Goal: Task Accomplishment & Management: Manage account settings

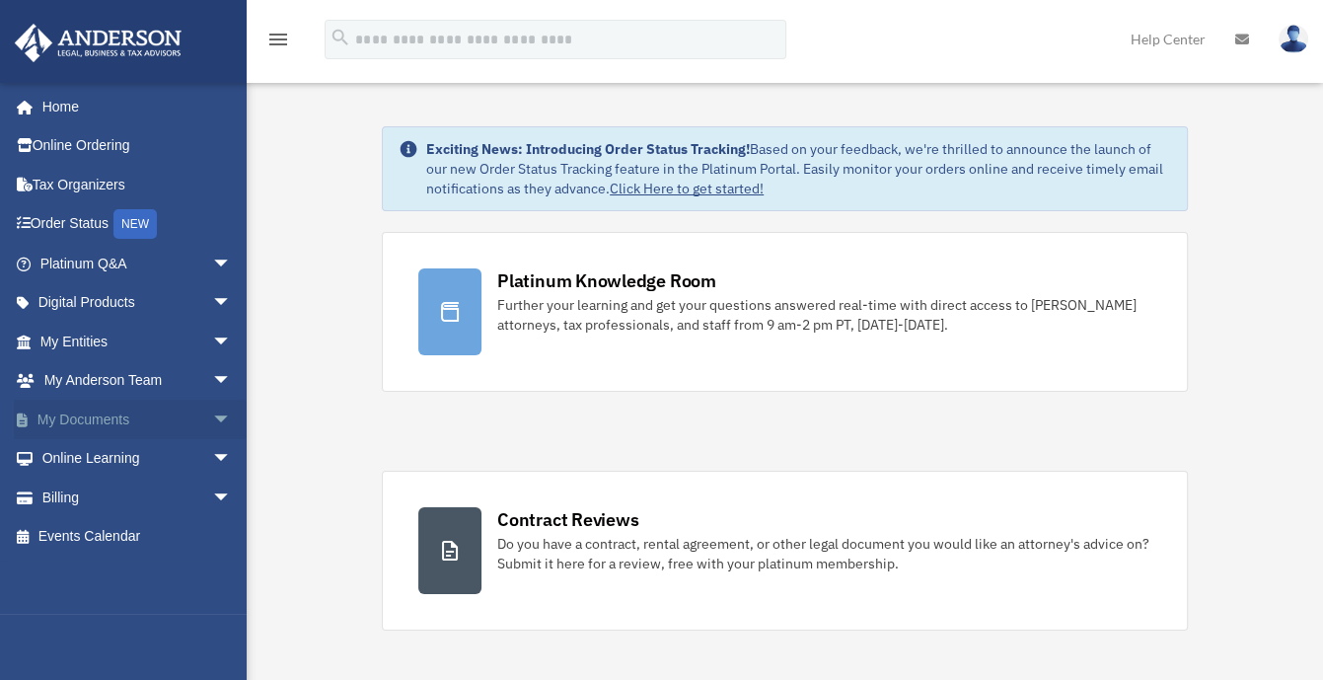
click at [212, 414] on span "arrow_drop_down" at bounding box center [231, 420] width 39 height 40
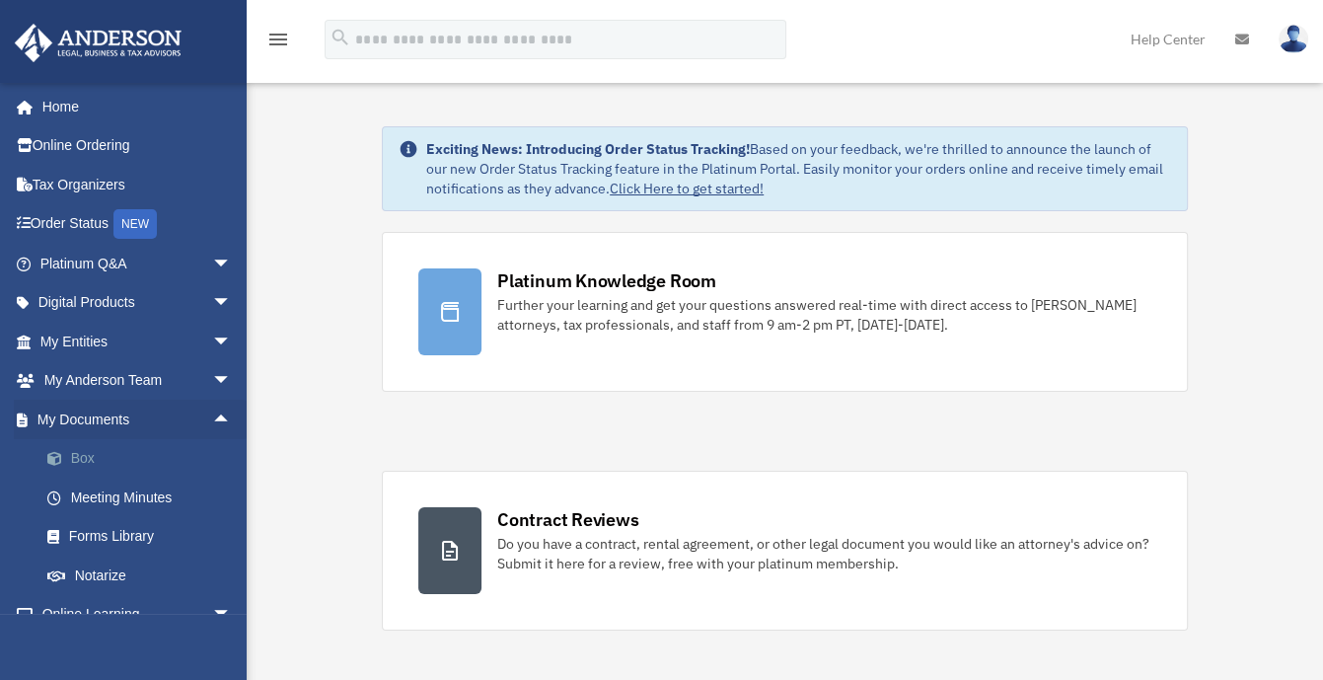
click at [85, 458] on link "Box" at bounding box center [145, 458] width 234 height 39
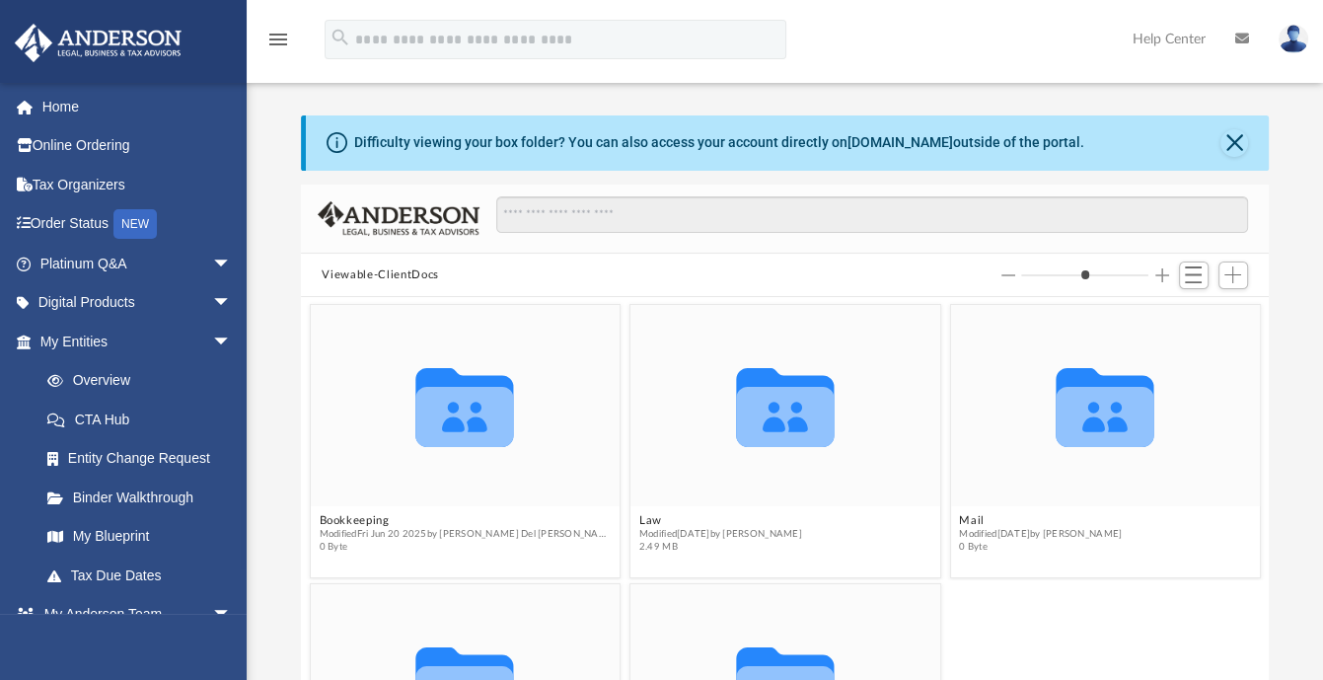
scroll to position [433, 953]
drag, startPoint x: 1332, startPoint y: 413, endPoint x: 1300, endPoint y: 501, distance: 94.6
click at [1300, 501] on div "Difficulty viewing your box folder? You can also access your account directly o…" at bounding box center [785, 430] width 1077 height 631
click at [1234, 269] on span "Add" at bounding box center [1233, 274] width 17 height 17
click at [1192, 313] on li "Upload" at bounding box center [1204, 314] width 63 height 21
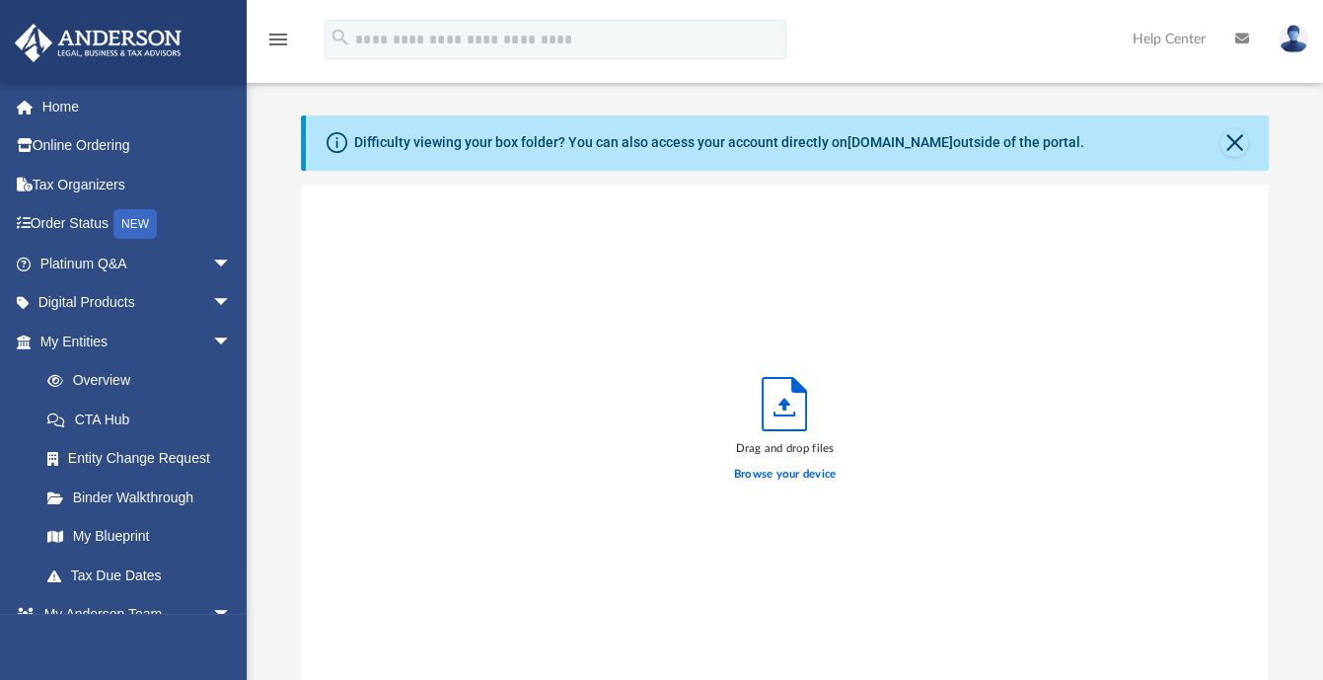
scroll to position [486, 953]
click at [795, 470] on label "Browse your device" at bounding box center [785, 475] width 103 height 18
click at [0, 0] on input "Browse your device" at bounding box center [0, 0] width 0 height 0
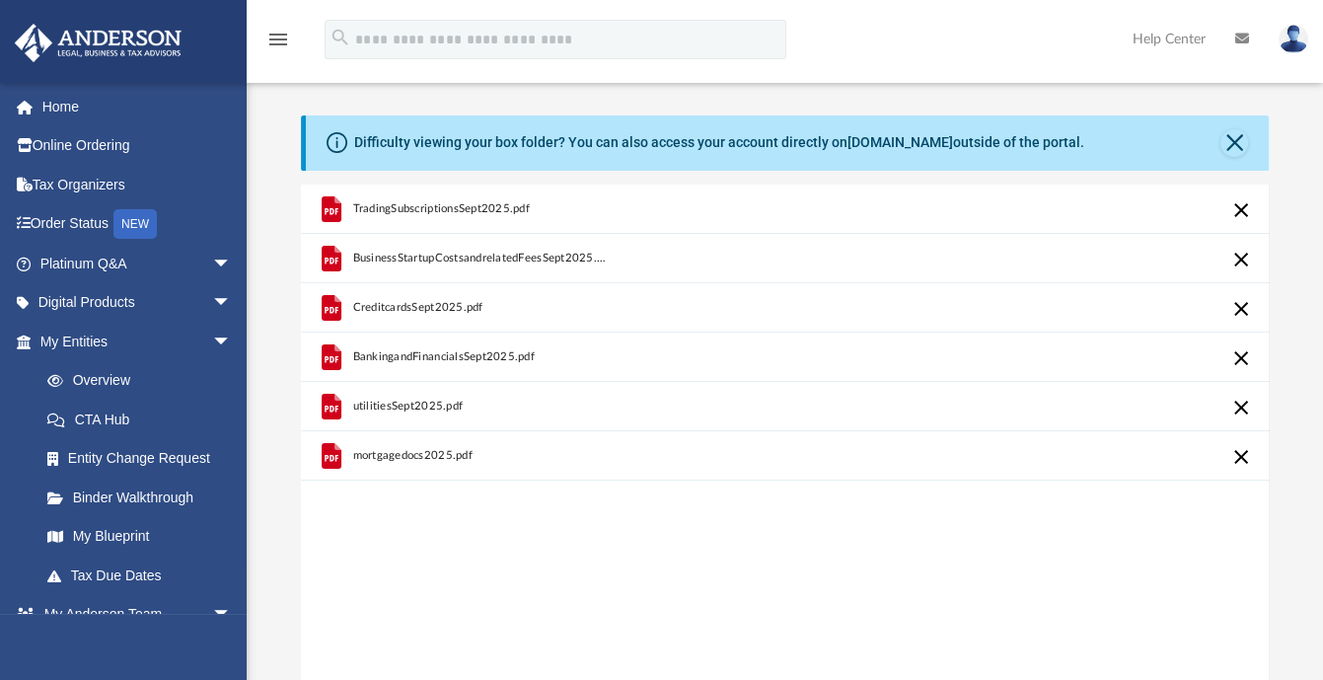
scroll to position [471, 0]
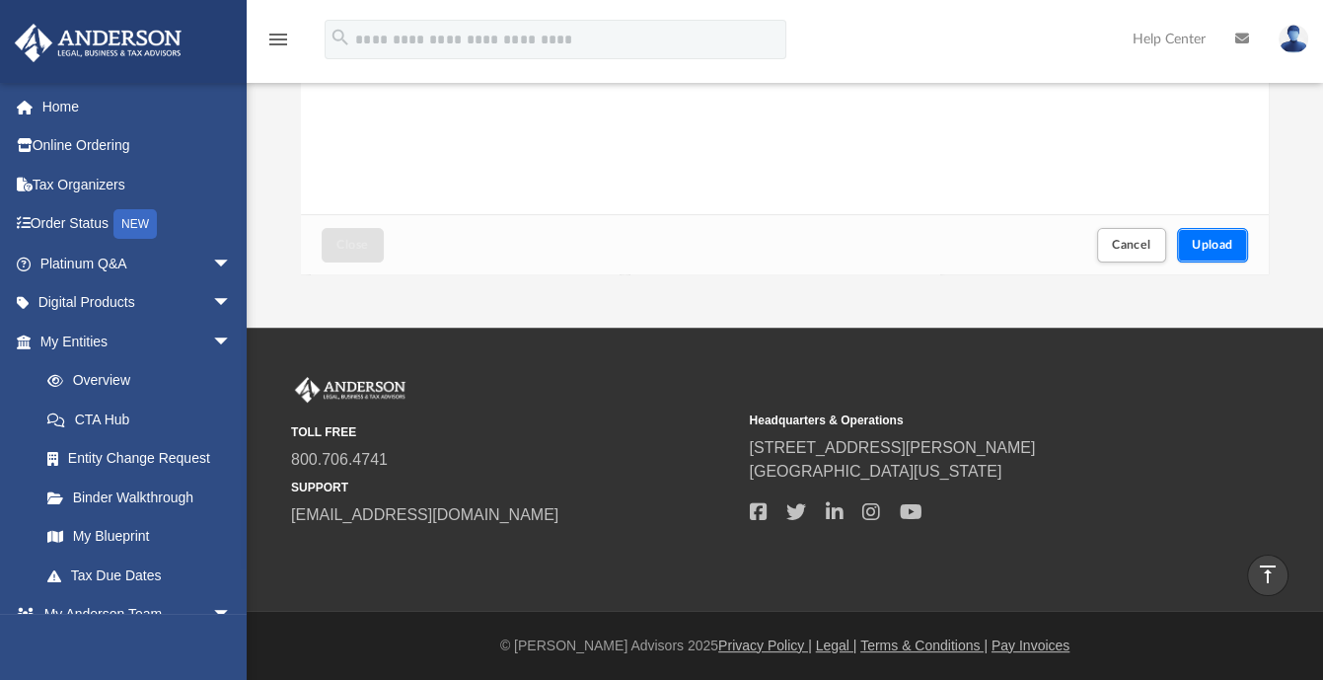
click at [1209, 237] on button "Upload" at bounding box center [1212, 245] width 71 height 35
click at [355, 236] on button "Close" at bounding box center [352, 245] width 61 height 35
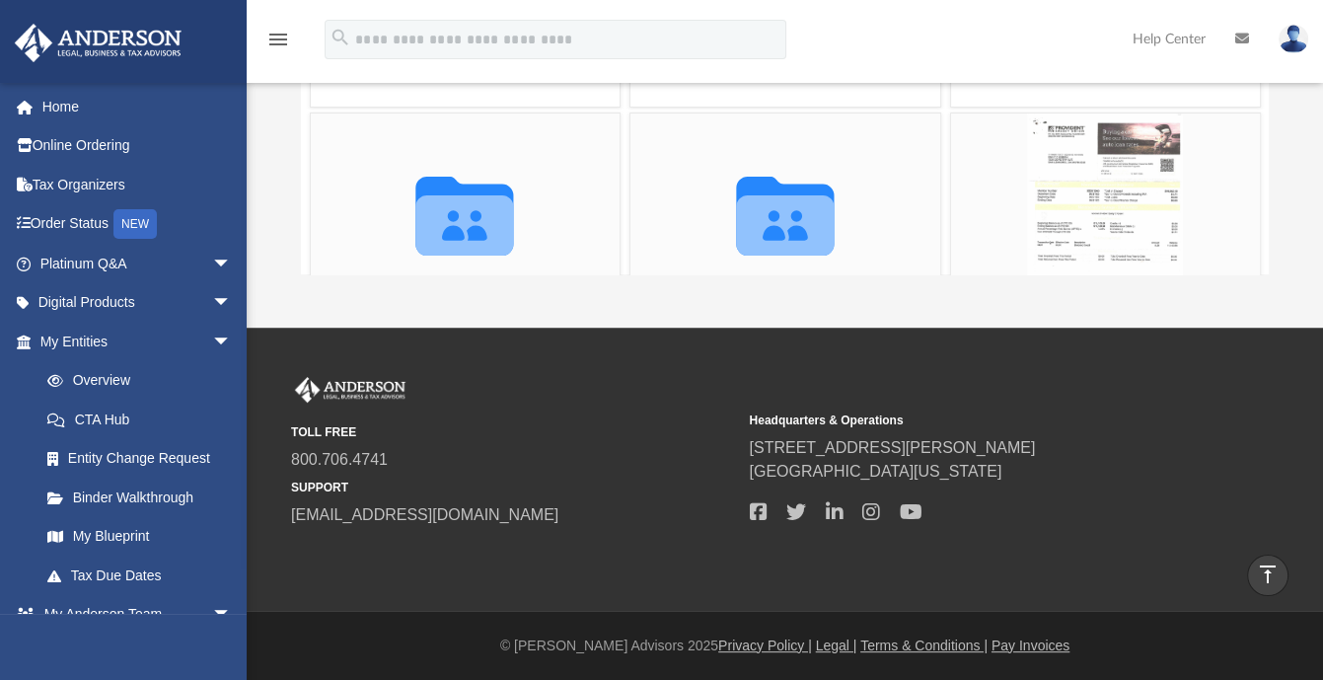
scroll to position [0, 0]
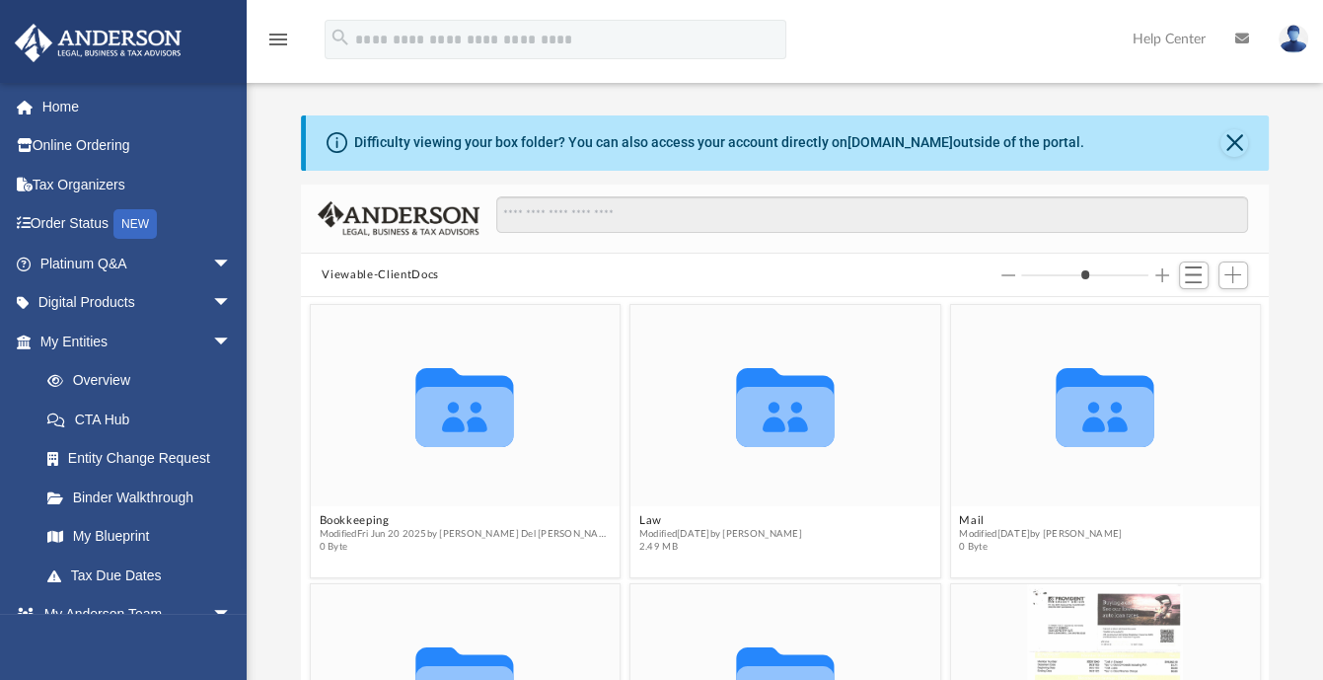
drag, startPoint x: 1329, startPoint y: 418, endPoint x: 1313, endPoint y: 506, distance: 89.4
click at [1313, 506] on div "Difficulty viewing your box folder? You can also access your account directly o…" at bounding box center [785, 430] width 1077 height 631
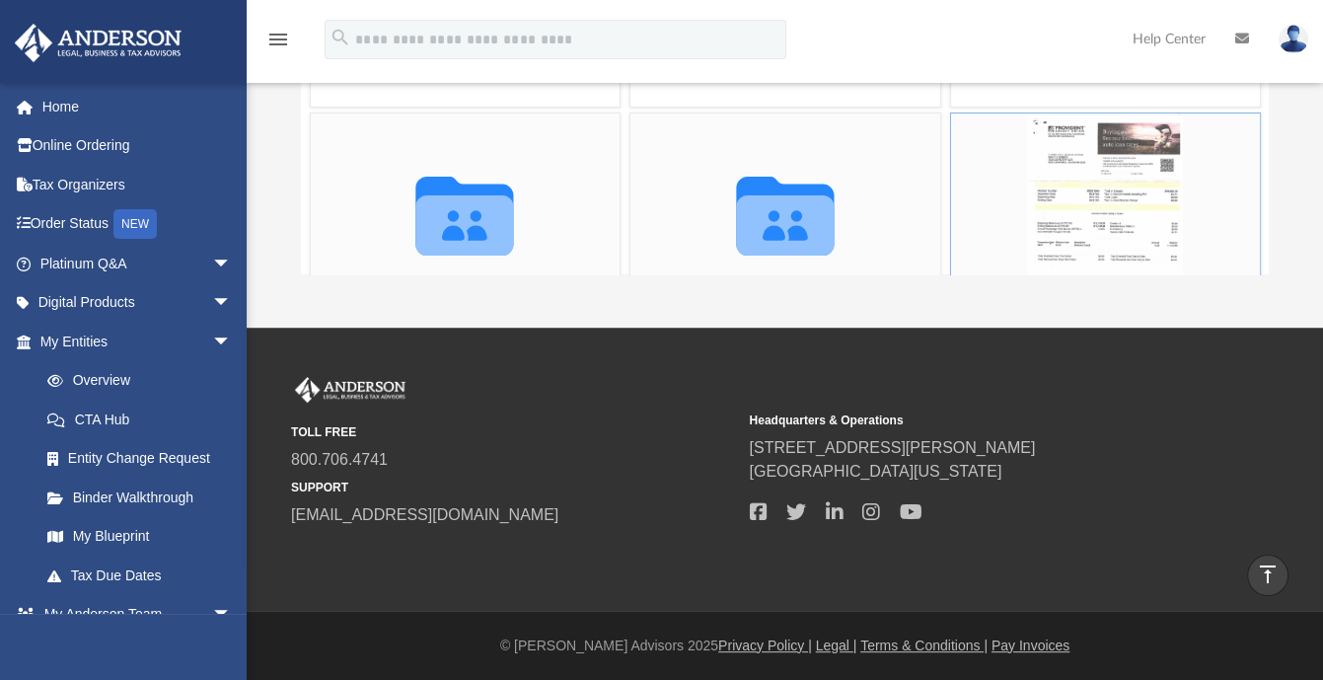
click at [1120, 198] on div "grid" at bounding box center [1105, 213] width 310 height 201
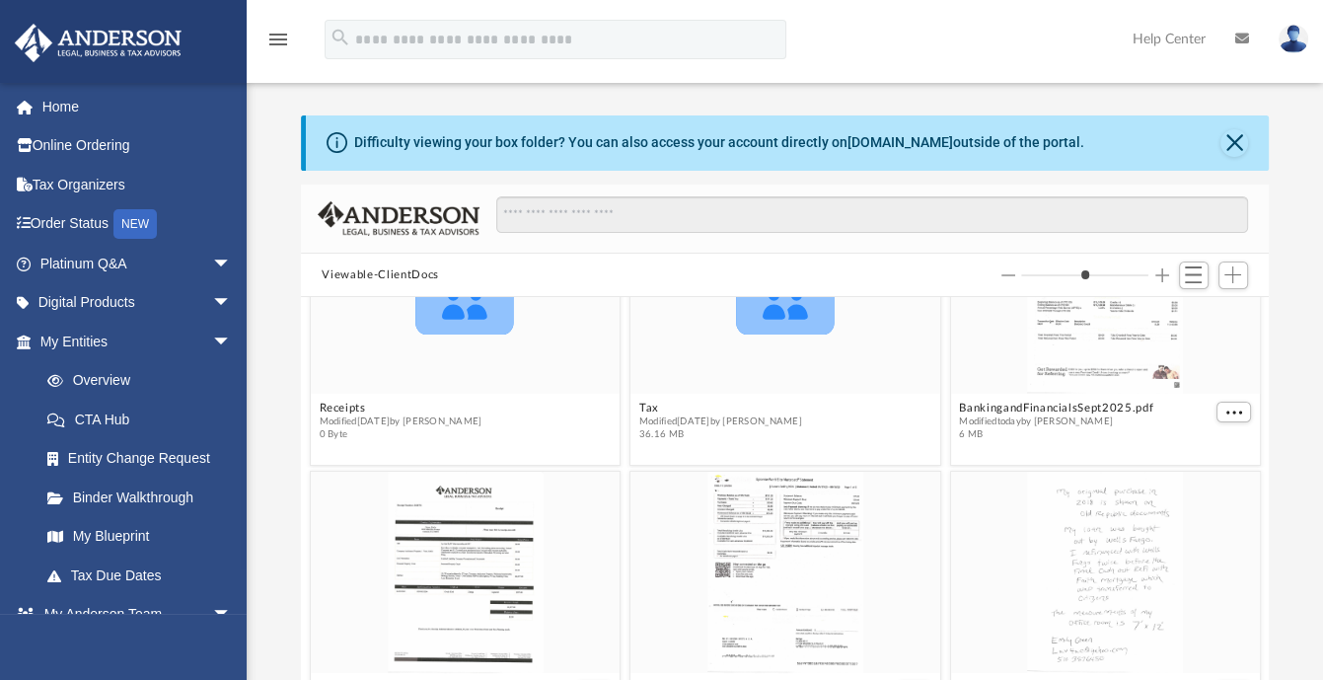
scroll to position [0, 0]
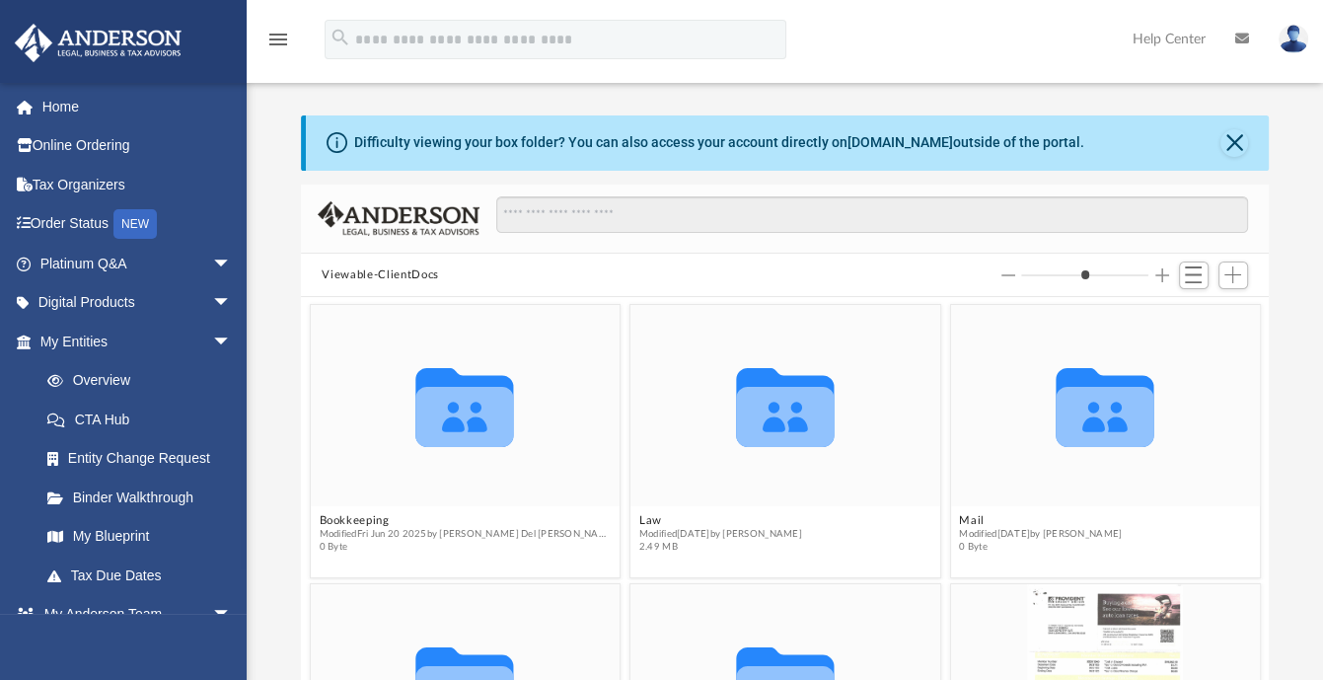
drag, startPoint x: 1259, startPoint y: 487, endPoint x: 1299, endPoint y: 481, distance: 39.9
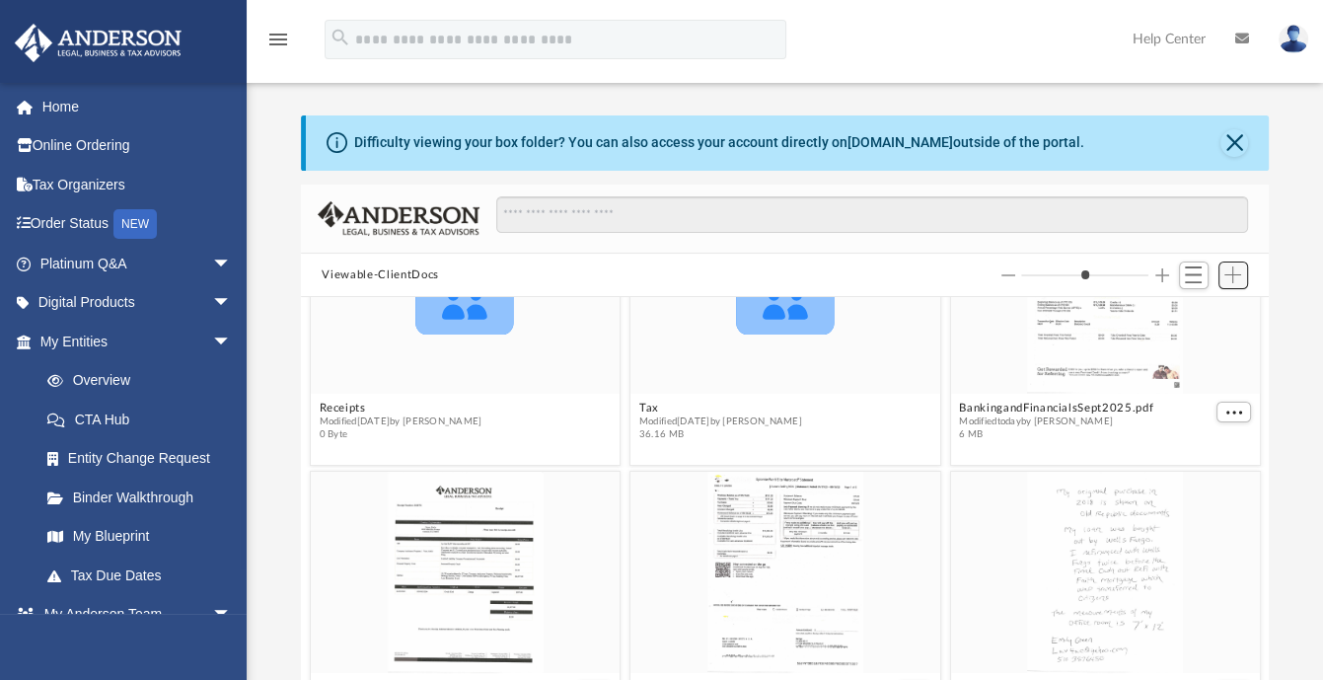
click at [1232, 273] on span "Add" at bounding box center [1233, 274] width 17 height 17
click at [1190, 315] on li "Upload" at bounding box center [1204, 314] width 63 height 21
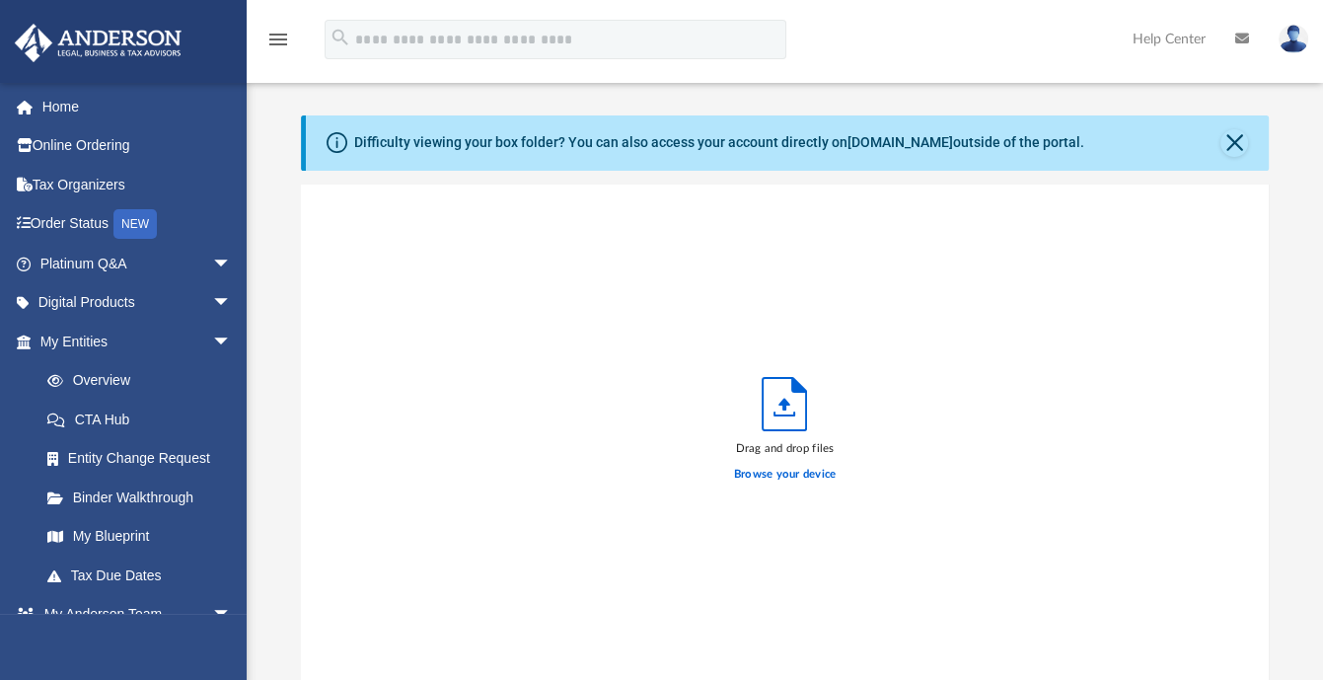
scroll to position [486, 953]
click at [797, 473] on label "Browse your device" at bounding box center [785, 475] width 103 height 18
click at [0, 0] on input "Browse your device" at bounding box center [0, 0] width 0 height 0
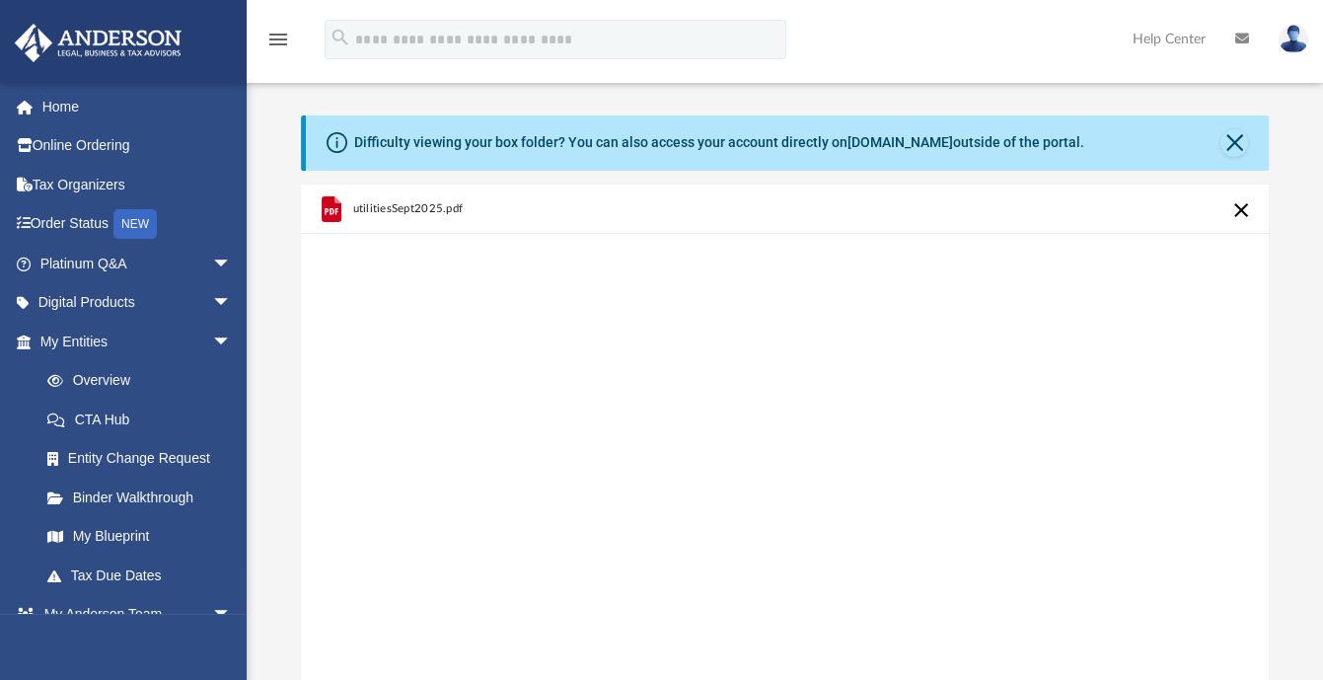
scroll to position [471, 0]
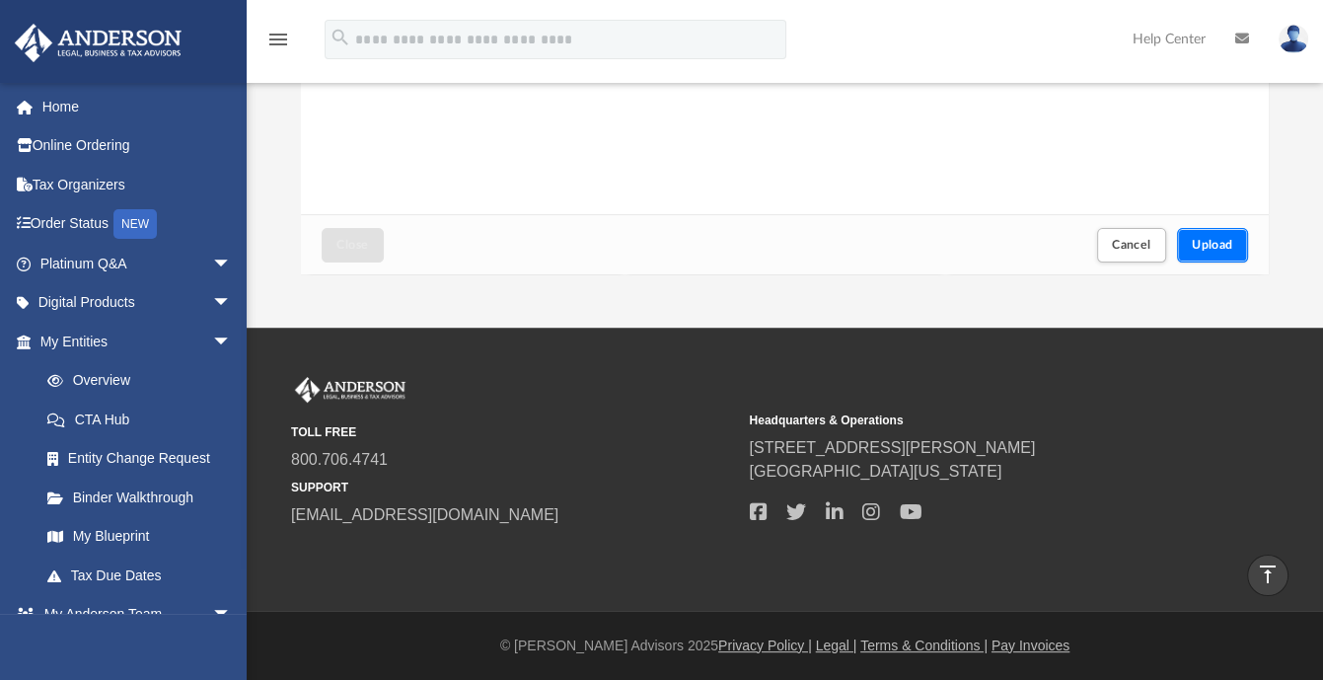
click at [1215, 243] on span "Upload" at bounding box center [1212, 245] width 41 height 12
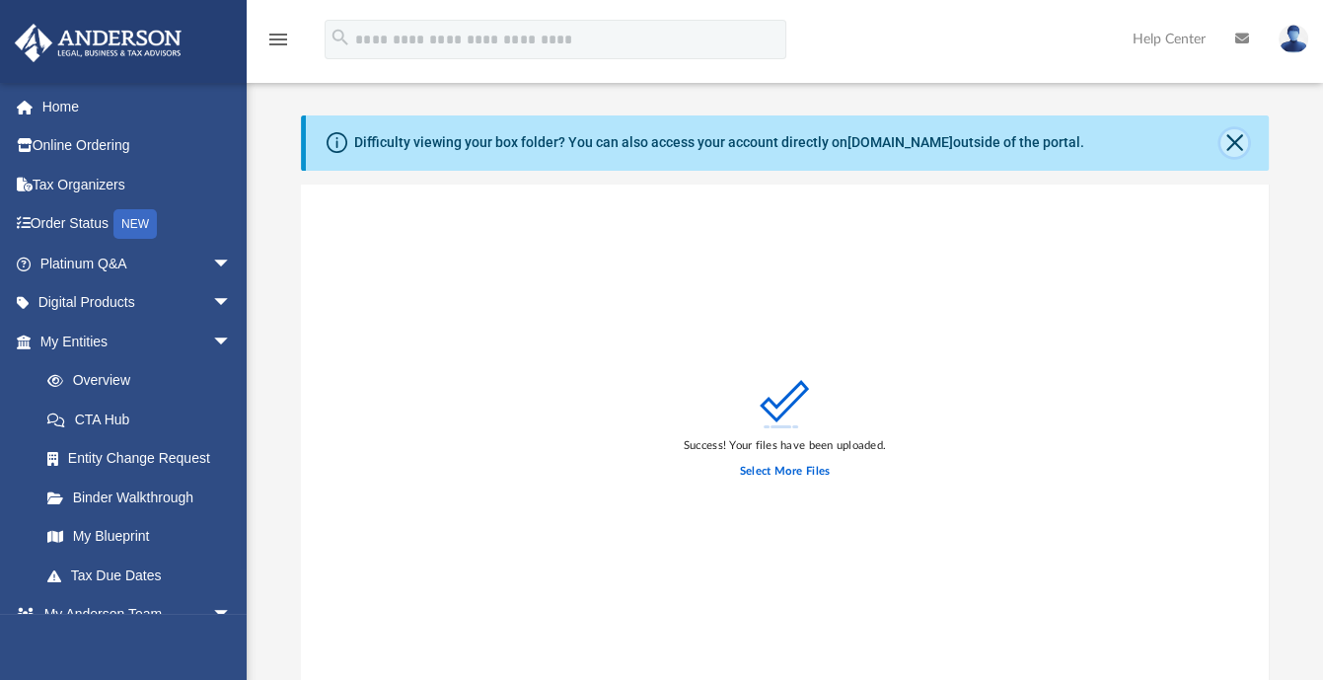
click at [1236, 133] on button "Close" at bounding box center [1235, 143] width 28 height 28
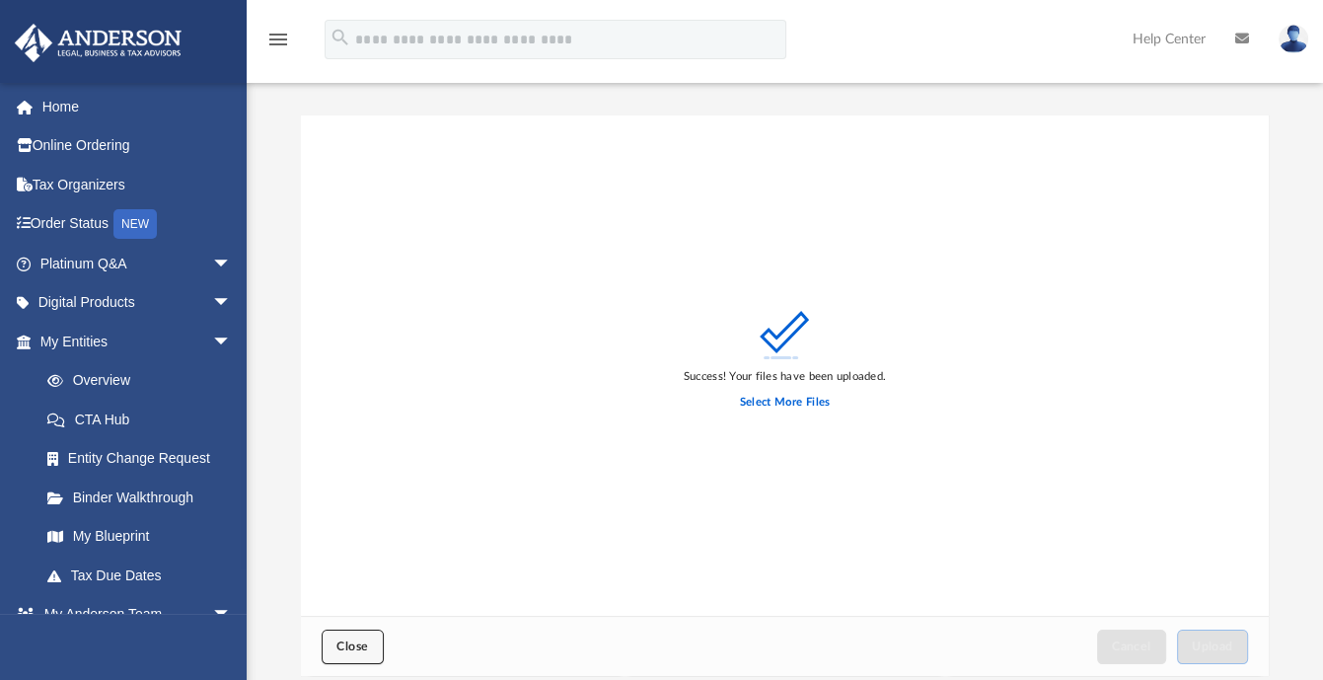
click at [347, 640] on button "Close" at bounding box center [352, 647] width 61 height 35
type input "*"
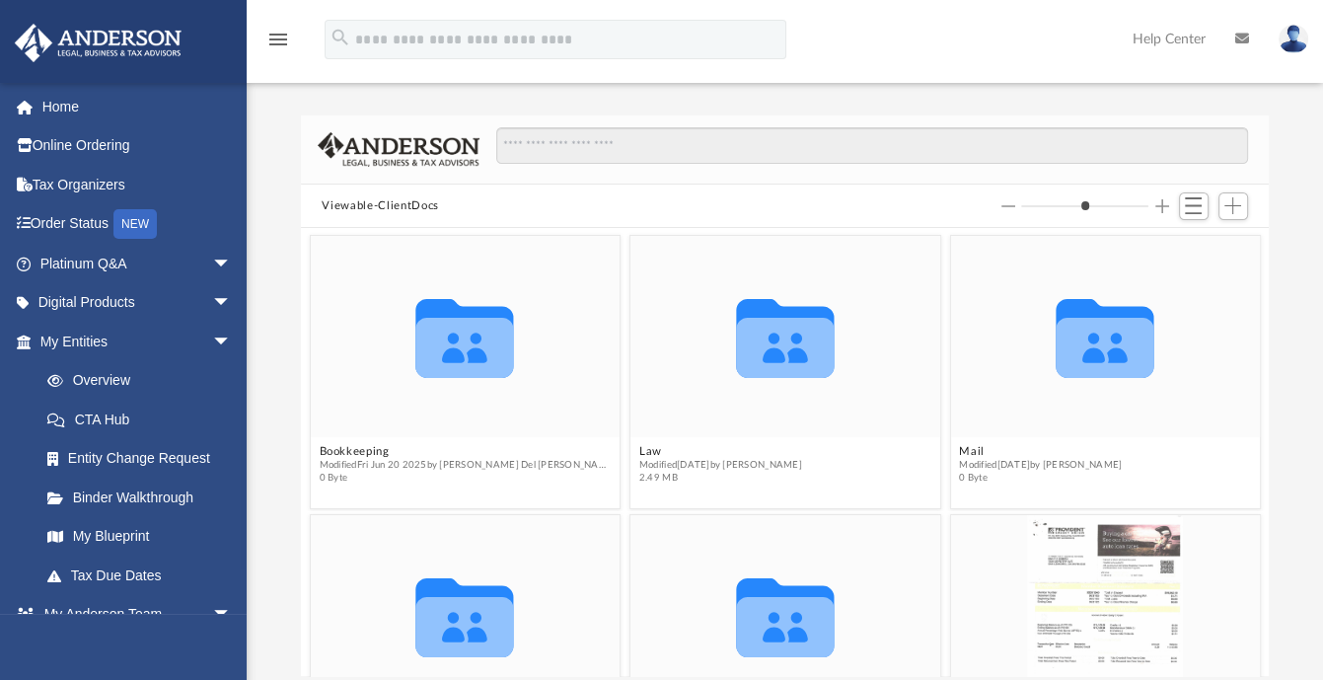
scroll to position [392, 0]
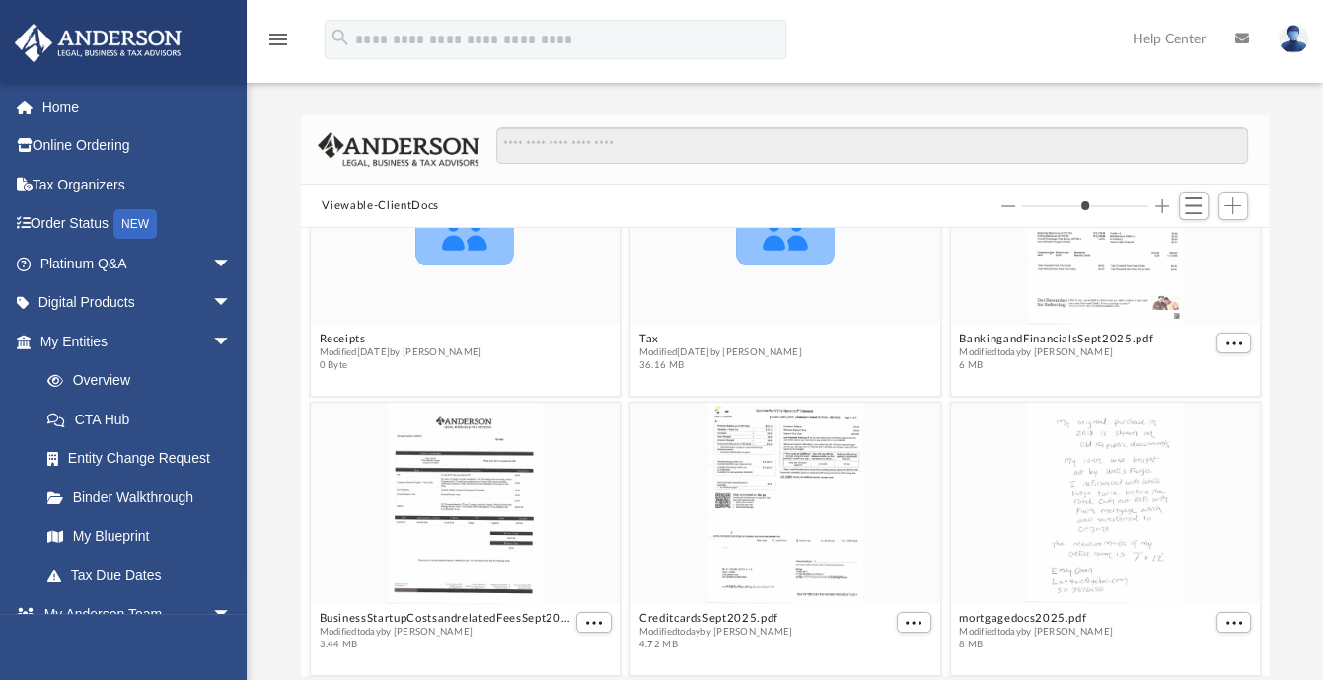
click at [1260, 558] on div "Scroll to top vertical_align_top" at bounding box center [1267, 575] width 41 height 41
click at [1261, 565] on div "Scroll to top vertical_align_top" at bounding box center [1267, 575] width 41 height 41
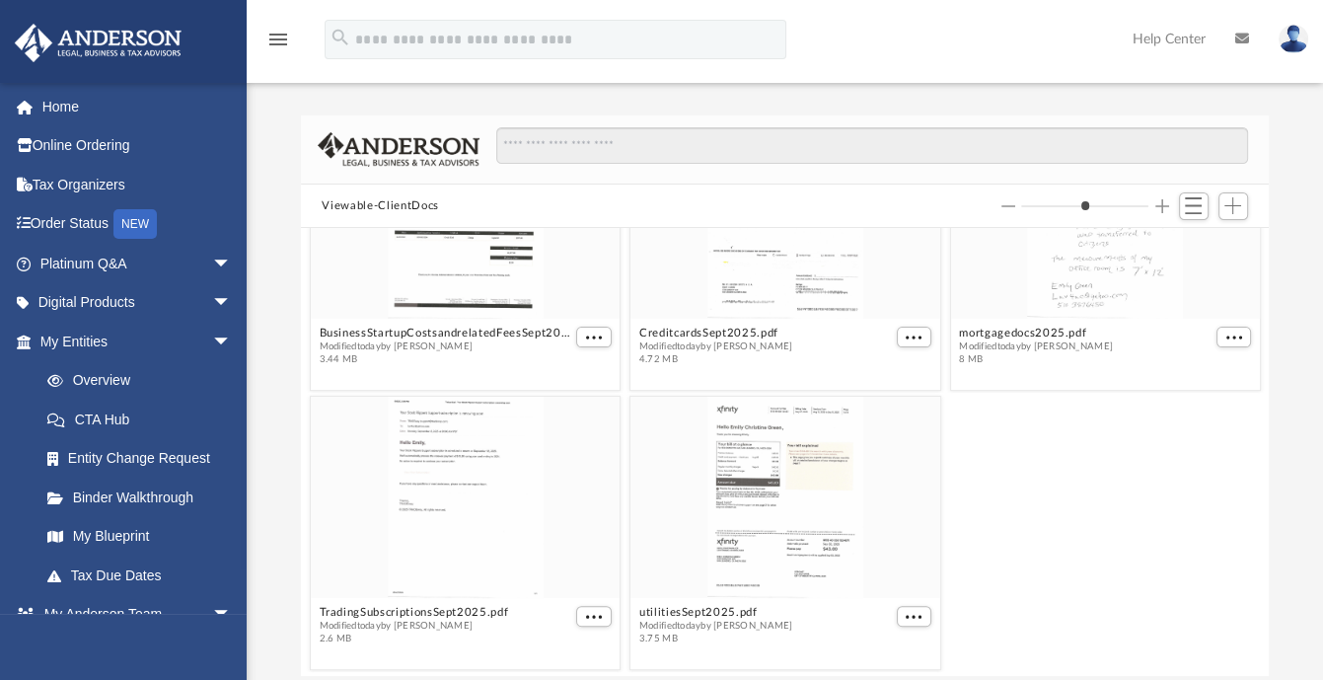
scroll to position [285, 0]
